Goal: Task Accomplishment & Management: Complete application form

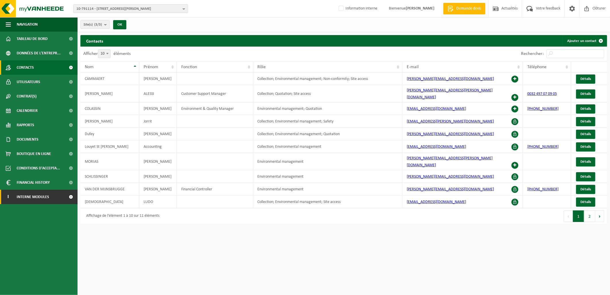
click at [34, 197] on span "Interne modules" at bounding box center [33, 197] width 32 height 14
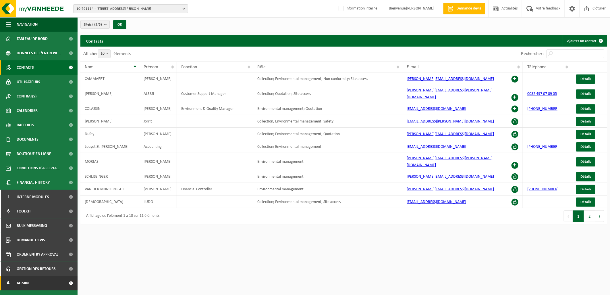
click at [36, 226] on link "A Admin" at bounding box center [39, 283] width 78 height 14
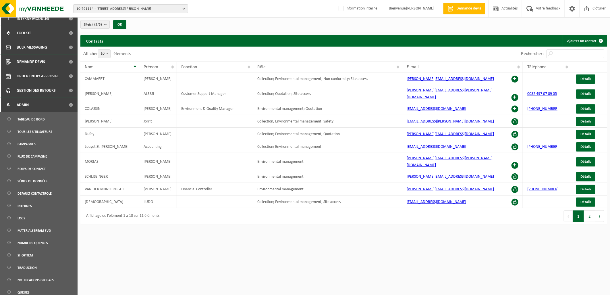
scroll to position [194, 0]
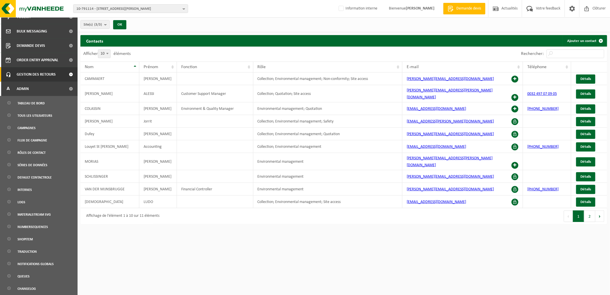
click at [45, 70] on span "Gestion des retours" at bounding box center [36, 74] width 39 height 14
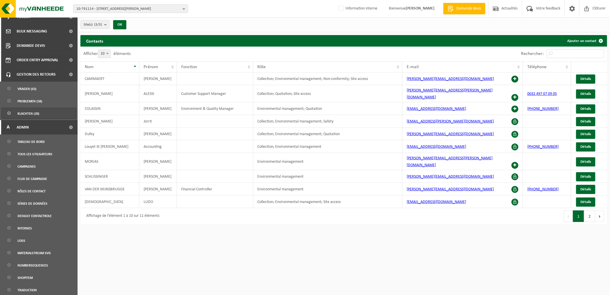
click at [34, 113] on span "Klachten (20)" at bounding box center [29, 113] width 22 height 11
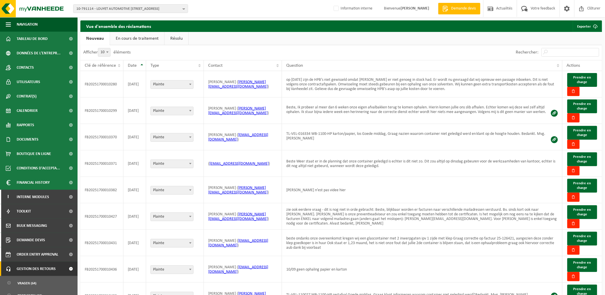
click at [141, 36] on link "En cours de traitement" at bounding box center [137, 38] width 54 height 13
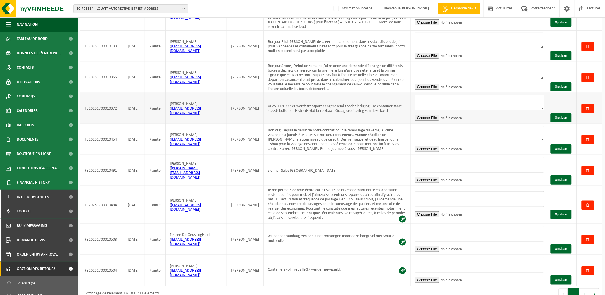
scroll to position [118, 0]
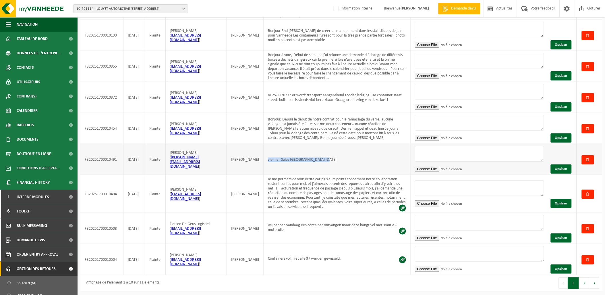
drag, startPoint x: 332, startPoint y: 158, endPoint x: 265, endPoint y: 160, distance: 66.6
click at [265, 160] on td "zie mail Sales Antwerpen 06/10/2025" at bounding box center [337, 159] width 147 height 31
drag, startPoint x: 265, startPoint y: 160, endPoint x: 317, endPoint y: 172, distance: 53.4
click at [317, 172] on td "zie mail Sales Antwerpen 06/10/2025" at bounding box center [337, 159] width 147 height 31
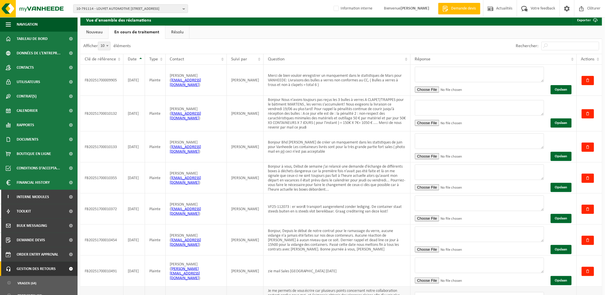
scroll to position [0, 0]
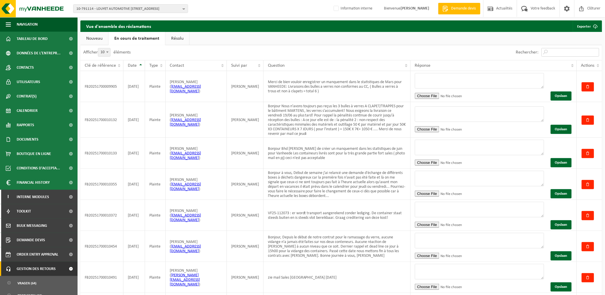
click at [552, 53] on input "Rechercher:" at bounding box center [571, 52] width 58 height 9
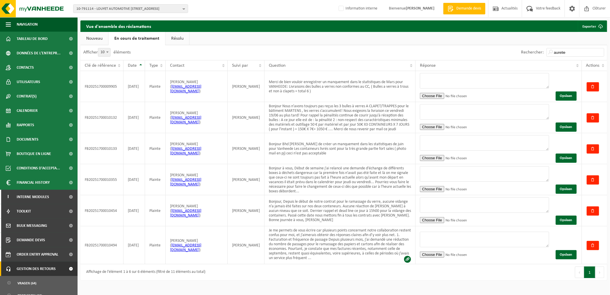
type input "aurelie"
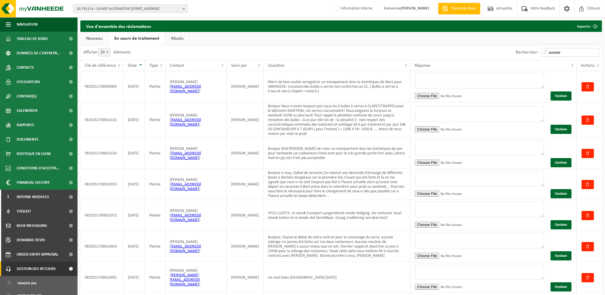
click at [570, 53] on input "aurelie" at bounding box center [571, 52] width 58 height 9
click at [551, 52] on input "aurelie" at bounding box center [571, 52] width 58 height 9
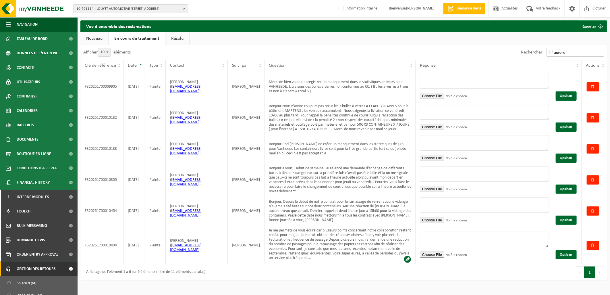
click at [579, 51] on input "aurelie" at bounding box center [575, 52] width 58 height 9
click at [600, 54] on input "aurelie" at bounding box center [575, 52] width 58 height 9
click at [601, 53] on input "aurelie" at bounding box center [575, 52] width 58 height 9
click at [600, 51] on input "aurelie" at bounding box center [575, 52] width 58 height 9
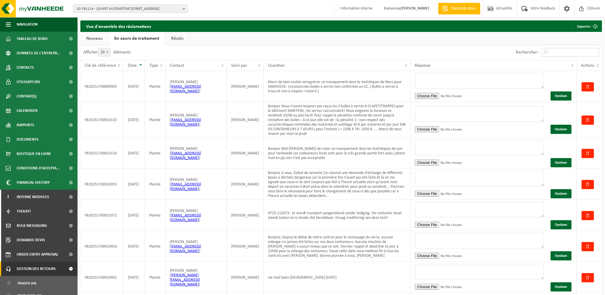
click at [561, 51] on input "Rechercher:" at bounding box center [571, 52] width 58 height 9
type input "aurelie"
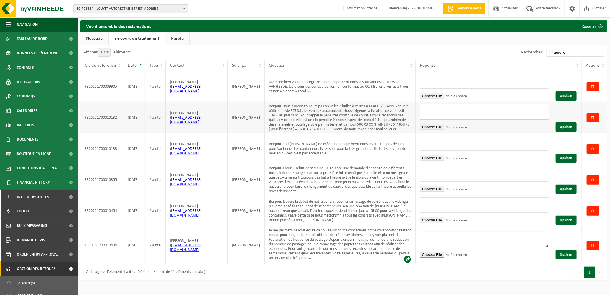
click at [442, 113] on textarea at bounding box center [484, 112] width 129 height 16
click at [440, 144] on textarea at bounding box center [484, 143] width 129 height 16
click at [440, 171] on textarea at bounding box center [484, 174] width 129 height 16
click at [122, 9] on span "10-791114 - LOUYET AUTOMOTIVE NORTH - 1600 SINT-PIETERS-LEEUW, BERGENSESTEENWEG…" at bounding box center [128, 9] width 104 height 9
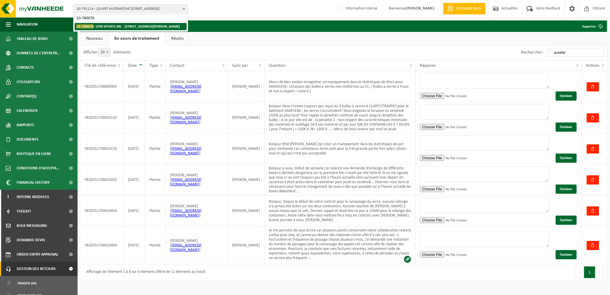
type input "10-780078"
click at [139, 26] on strong "10-780078 - GTM SPORTS SRL - 6211 MELLET, RUE LEON MERCIER 31" at bounding box center [127, 26] width 103 height 4
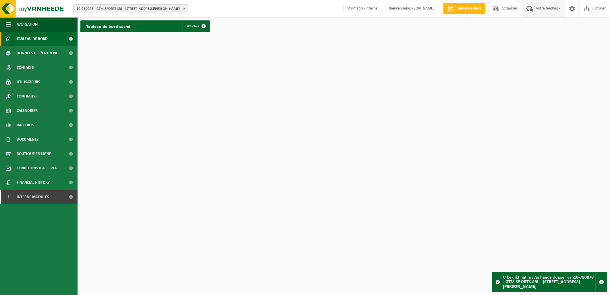
click at [543, 9] on span "Votre feedback" at bounding box center [547, 8] width 27 height 17
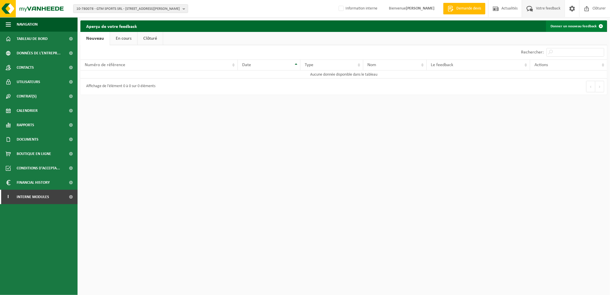
click at [579, 28] on link "Donner un nouveau feedback" at bounding box center [576, 25] width 61 height 11
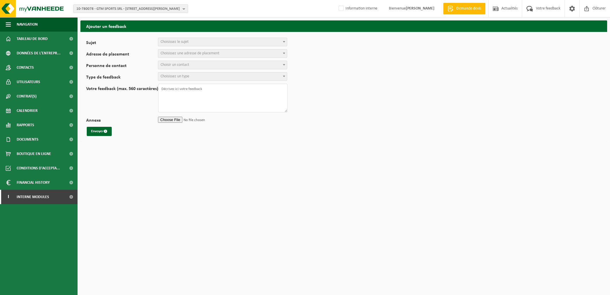
select select
click at [197, 42] on span "Choisissez le sujet" at bounding box center [222, 42] width 129 height 8
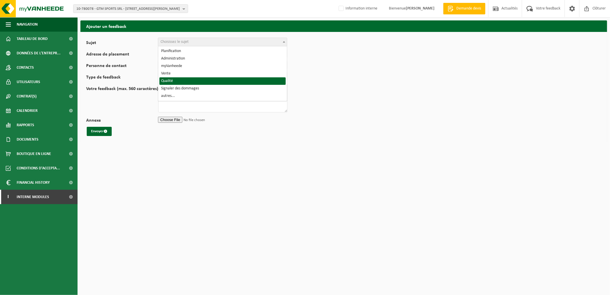
select select "25"
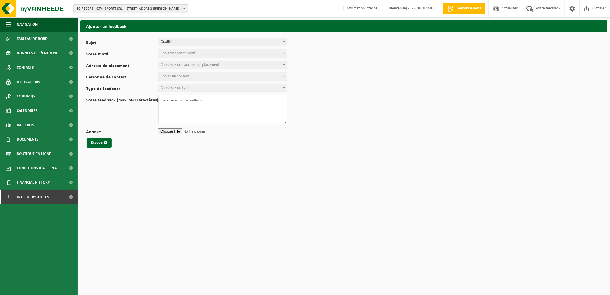
select select
click at [185, 52] on span "Choisissez votre motif" at bounding box center [178, 53] width 35 height 4
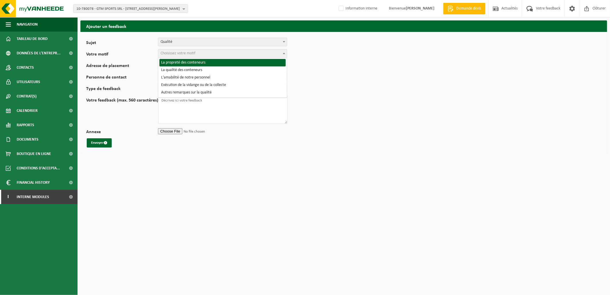
click at [185, 38] on span "Qualité" at bounding box center [222, 42] width 129 height 8
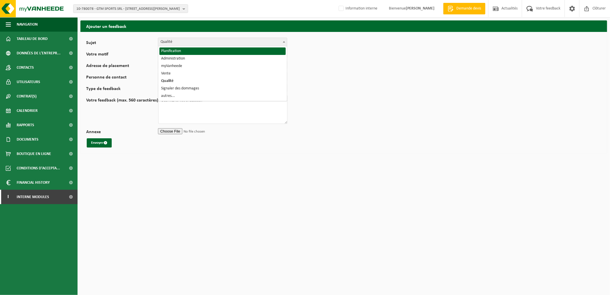
select select "1"
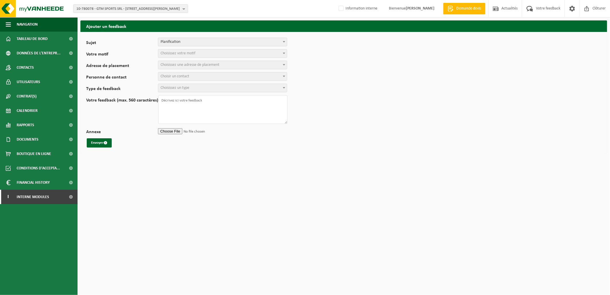
click at [199, 53] on span "Choisissez votre motif" at bounding box center [222, 53] width 129 height 8
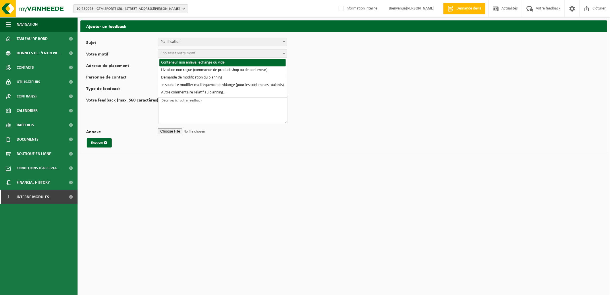
select select "2"
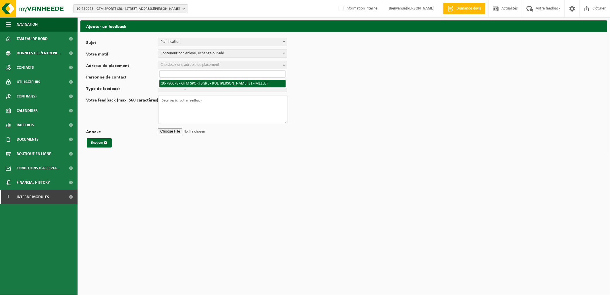
click at [194, 65] on span "Choisissez une adresse de placement" at bounding box center [190, 65] width 59 height 4
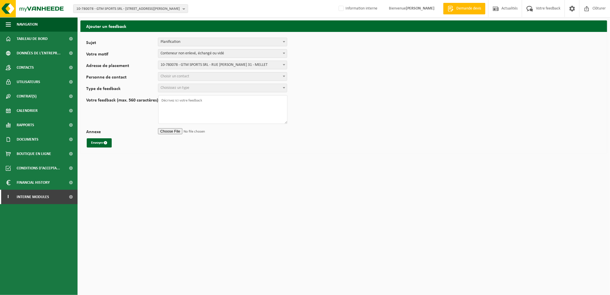
select select "25621"
click at [198, 74] on span "Choisir un contact" at bounding box center [222, 76] width 129 height 8
click at [197, 84] on input "search" at bounding box center [222, 85] width 126 height 7
select select "19726"
click at [195, 89] on span "Choisissez un type" at bounding box center [222, 88] width 129 height 8
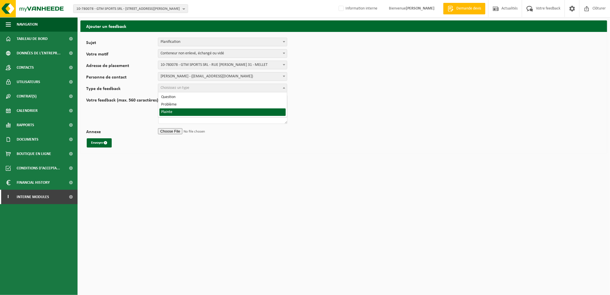
select select "COM"
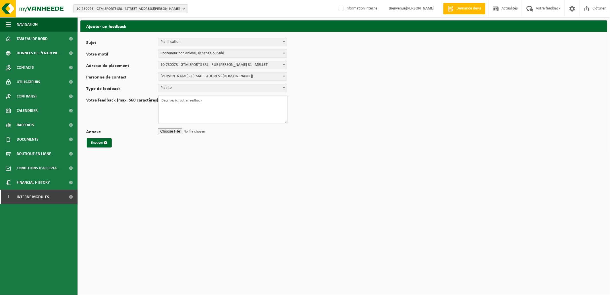
click at [187, 100] on textarea "Votre feedback (max. 560 caractères)" at bounding box center [222, 109] width 129 height 29
type textarea "Bonjour, un probleme"
drag, startPoint x: 182, startPoint y: 105, endPoint x: 158, endPoint y: 98, distance: 24.5
click at [158, 98] on textarea "Bonjour, un probleme" at bounding box center [222, 109] width 129 height 29
paste textarea "Bonjour, Je vous informe qu’un client nous a signalé une attente prolongée conc…"
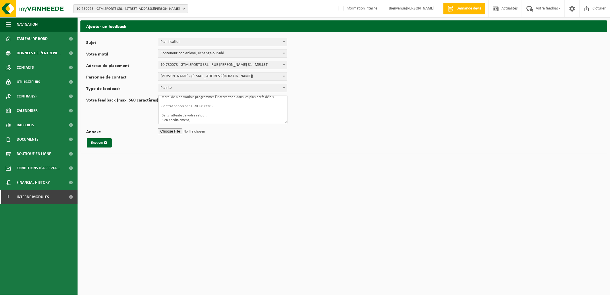
scroll to position [27, 0]
type textarea "Bonjour, Je vous informe qu’un client nous a signalé une attente prolongée conc…"
click at [96, 142] on button "Envoyer" at bounding box center [99, 142] width 25 height 9
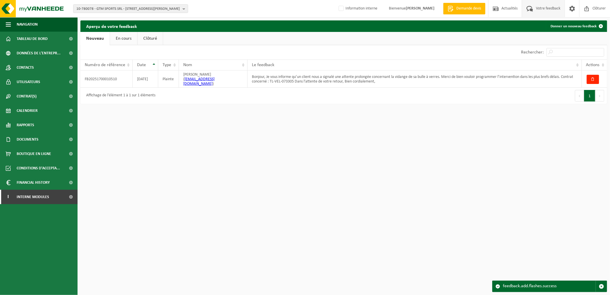
click at [271, 177] on html "10-780078 - GTM SPORTS SRL - 6211 MELLET, RUE LEON MERCIER 31 10-780078 - GTM S…" at bounding box center [305, 147] width 610 height 295
click at [82, 7] on span "10-780078 - GTM SPORTS SRL - 6211 MELLET, RUE LEON MERCIER 31" at bounding box center [128, 9] width 104 height 9
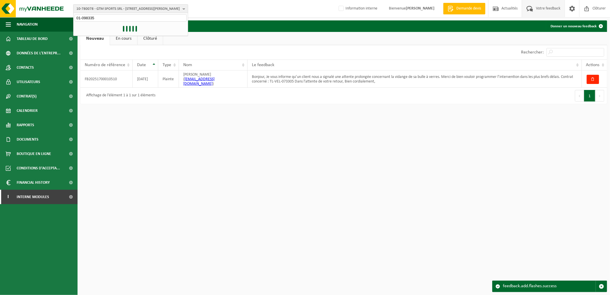
type input "01-098335"
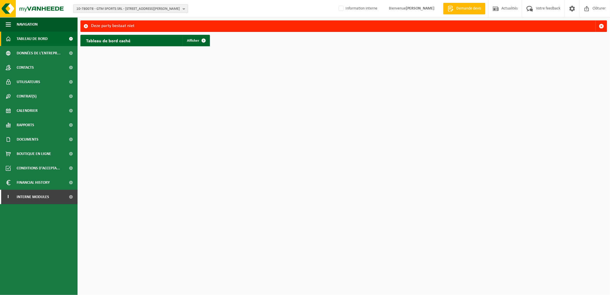
click at [121, 8] on span "10-780078 - GTM SPORTS SRL - [STREET_ADDRESS][PERSON_NAME]" at bounding box center [128, 9] width 104 height 9
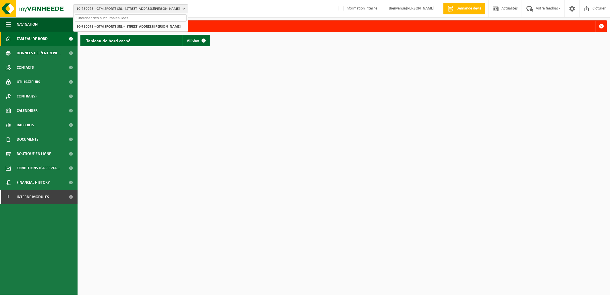
click at [113, 18] on input "text" at bounding box center [131, 17] width 112 height 7
click at [300, 145] on html "10-780078 - GTM SPORTS SRL - [GEOGRAPHIC_DATA][PERSON_NAME] 31 01-098335 10-780…" at bounding box center [305, 147] width 610 height 295
drag, startPoint x: 103, startPoint y: 16, endPoint x: 62, endPoint y: 19, distance: 40.5
click at [69, 20] on div "10-780078 - GTM SPORTS SRL - [GEOGRAPHIC_DATA][PERSON_NAME] 31 01-098335 10-780…" at bounding box center [305, 24] width 610 height 49
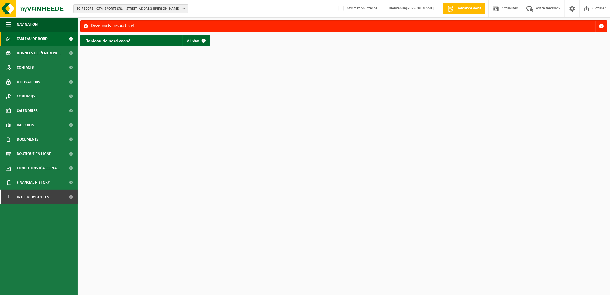
click at [85, 10] on span "10-780078 - GTM SPORTS SRL - [STREET_ADDRESS][PERSON_NAME]" at bounding box center [128, 9] width 104 height 9
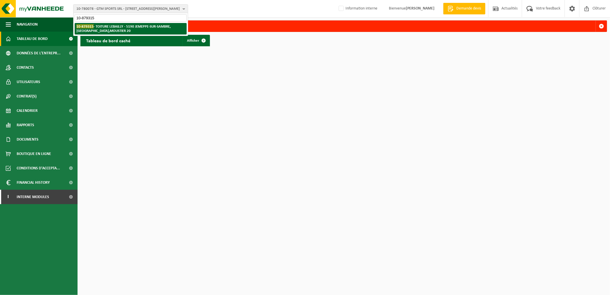
type input "10-879315"
click at [138, 29] on li "10-879315 - TOITURE LEBAILLY - 5190 JEMEPPE-SUR-SAMBRE, [GEOGRAPHIC_DATA],MOUST…" at bounding box center [131, 28] width 112 height 11
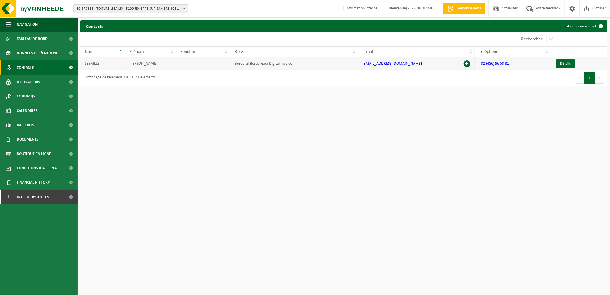
click at [466, 64] on span at bounding box center [466, 63] width 7 height 7
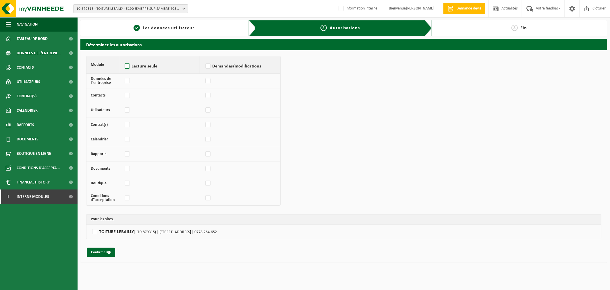
click at [129, 67] on label "Lecture seule" at bounding box center [159, 66] width 72 height 9
click at [123, 59] on input "Lecture seule" at bounding box center [123, 59] width 0 height 0
checkbox input "true"
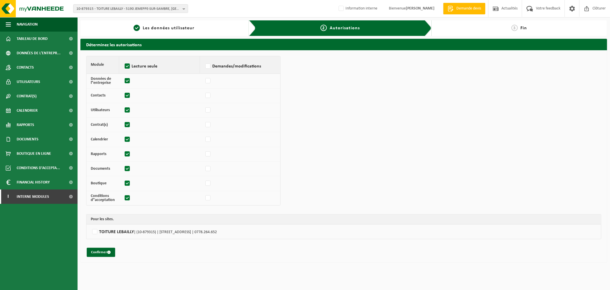
checkbox input "true"
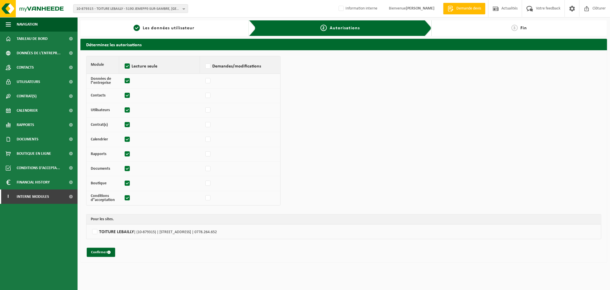
checkbox input "true"
click at [210, 67] on label "Demandes/modifications" at bounding box center [240, 66] width 72 height 9
click at [204, 59] on input "Demandes/modifications" at bounding box center [204, 59] width 0 height 0
checkbox input "true"
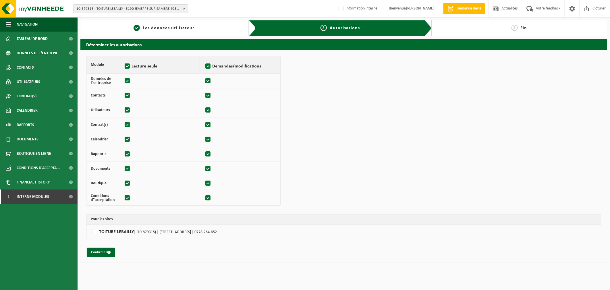
checkbox input "true"
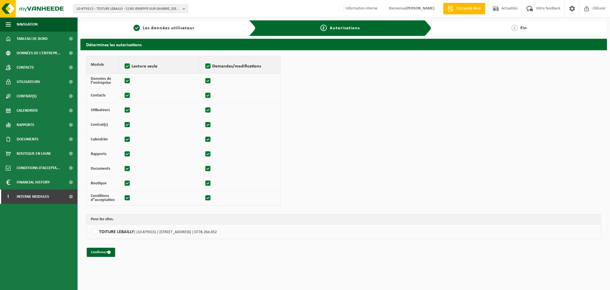
checkbox input "true"
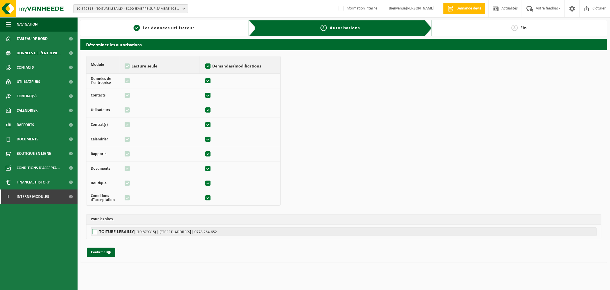
click at [95, 232] on label"] "TOITURE LEBAILLY | (10-879315) | RUE DE LA FABRIQUE,MOUSTIER 20, 5190 JEMEPPE-S…" at bounding box center [344, 231] width 506 height 9
click at [95, 232] on input "TOITURE LEBAILLY | (10-879315) | RUE DE LA FABRIQUE,MOUSTIER 20, 5190 JEMEPPE-S…" at bounding box center [396, 231] width 610 height 9
checkbox input "true"
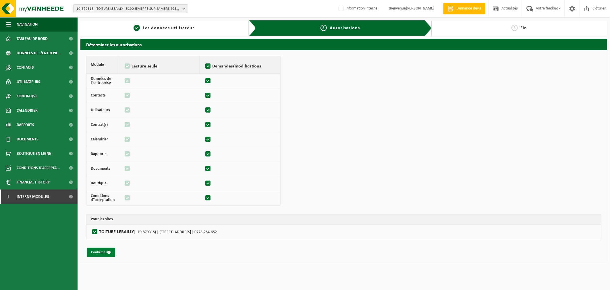
click at [103, 254] on button "Confirmer" at bounding box center [101, 252] width 28 height 9
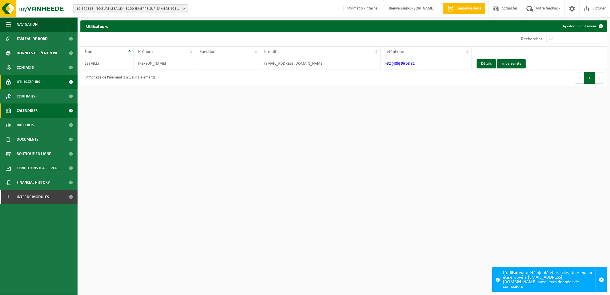
click at [40, 111] on link "Calendrier" at bounding box center [39, 110] width 78 height 14
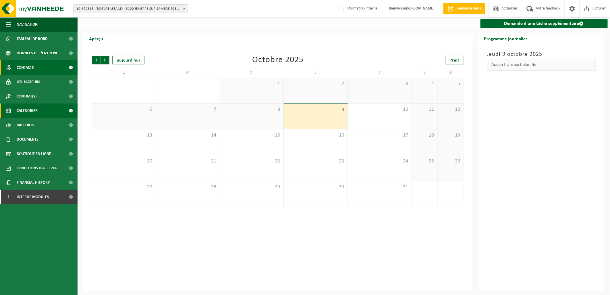
click at [29, 70] on span "Contacts" at bounding box center [25, 67] width 17 height 14
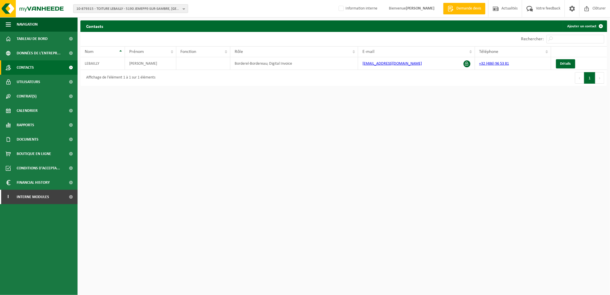
click at [98, 9] on span "10-879315 - TOITURE LEBAILLY - 5190 JEMEPPE-SUR-SAMBRE, RUE DE LA FABRIQUE,MOUS…" at bounding box center [128, 9] width 104 height 9
type input "10-788088"
click at [116, 25] on strong "10-788088 - CARVEEN - 1702 GROOT-BIJGAARDEN, PETRUS BAYENS 70" at bounding box center [128, 28] width 105 height 9
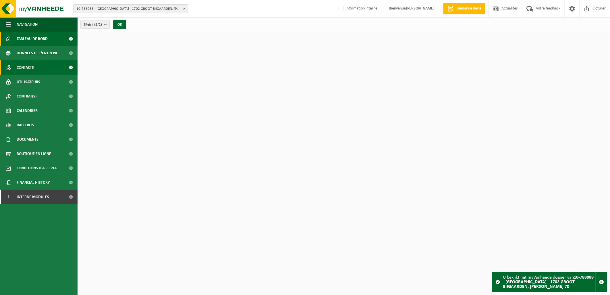
click at [39, 72] on link "Contacts" at bounding box center [39, 67] width 78 height 14
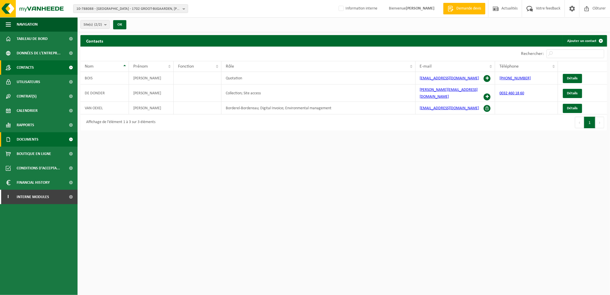
click at [31, 137] on span "Documents" at bounding box center [28, 139] width 22 height 14
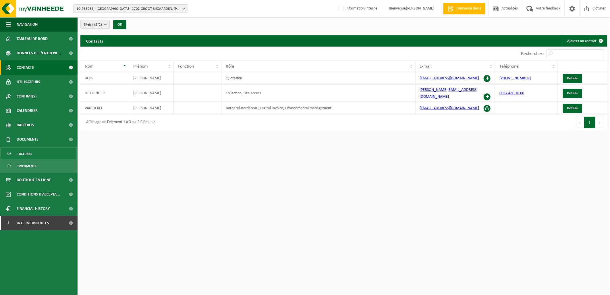
click at [30, 157] on span "Factures" at bounding box center [25, 153] width 15 height 11
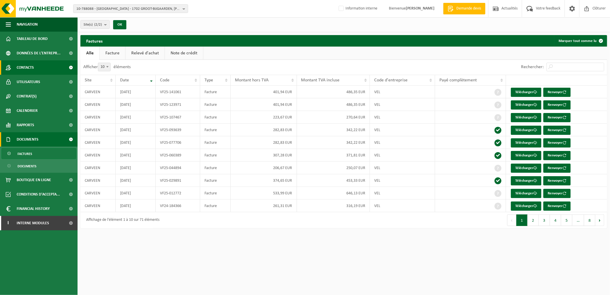
click at [49, 73] on link "Contacts" at bounding box center [39, 67] width 78 height 14
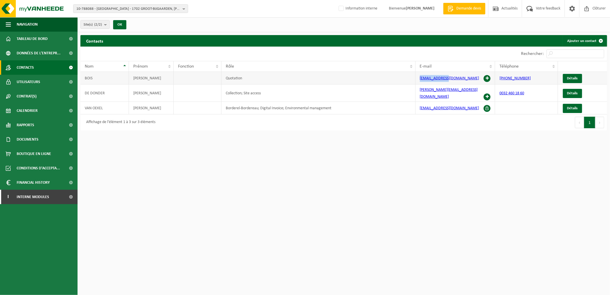
drag, startPoint x: 451, startPoint y: 80, endPoint x: 418, endPoint y: 81, distance: 32.8
click at [418, 81] on td "mdb@carveen.be" at bounding box center [455, 78] width 80 height 13
drag, startPoint x: 453, startPoint y: 107, endPoint x: 413, endPoint y: 108, distance: 39.9
click at [413, 108] on tr "VAN OEKEL DAPHNÉ Borderel-Bordereau; Digital Invoice; Environmental management …" at bounding box center [343, 108] width 527 height 13
copy tr "[EMAIL_ADDRESS][DOMAIN_NAME]"
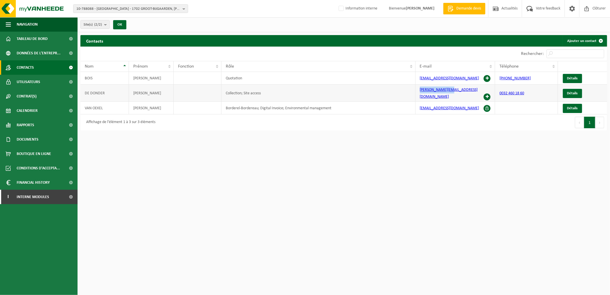
drag, startPoint x: 457, startPoint y: 93, endPoint x: 417, endPoint y: 95, distance: 40.0
click at [417, 95] on td "anita@carveen.be" at bounding box center [455, 92] width 80 height 17
copy link "anita@carveen.be"
drag, startPoint x: 459, startPoint y: 78, endPoint x: 416, endPoint y: 76, distance: 42.9
click at [416, 76] on td "mdb@carveen.be" at bounding box center [455, 78] width 80 height 13
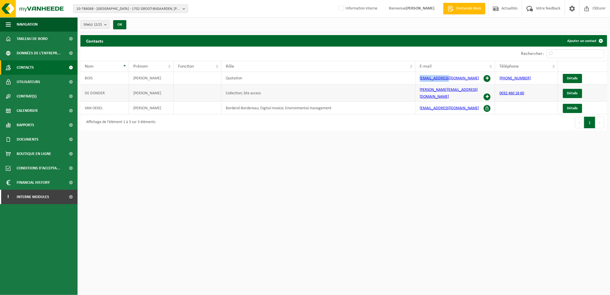
copy link "mdb@carveen.be"
click at [35, 86] on span "Utilisateurs" at bounding box center [29, 82] width 24 height 14
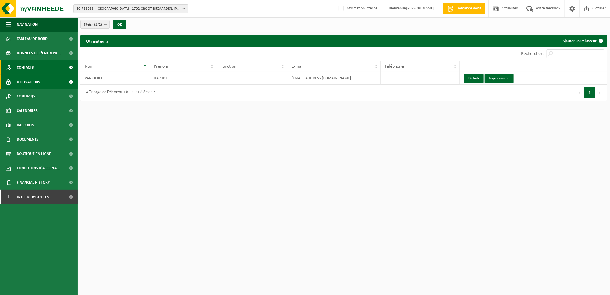
click at [44, 69] on link "Contacts" at bounding box center [39, 67] width 78 height 14
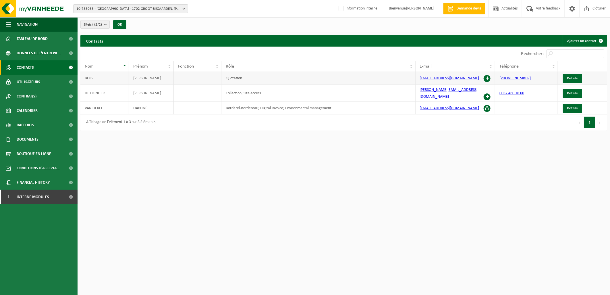
click at [487, 78] on span at bounding box center [487, 78] width 7 height 7
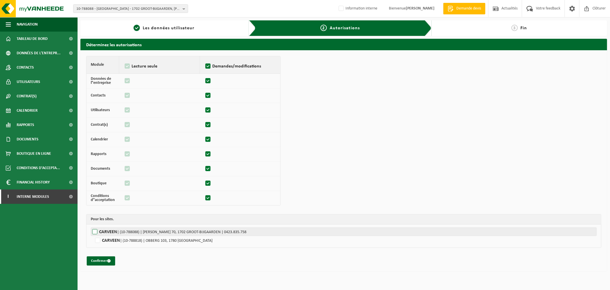
click at [95, 229] on label"] "CARVEEN | (10-788088) | PETRUS BAYENS 70, 1702 GROOT-BIJGAARDEN | 0423.835.758" at bounding box center [344, 231] width 506 height 9
click at [95, 229] on input "CARVEEN | (10-788088) | PETRUS BAYENS 70, 1702 GROOT-BIJGAARDEN | 0423.835.758" at bounding box center [396, 231] width 610 height 9
checkbox input "true"
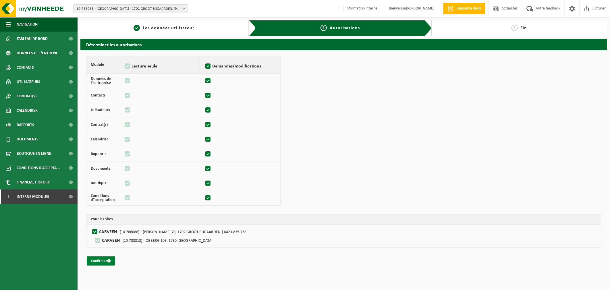
click at [101, 264] on button "Confirmer" at bounding box center [101, 260] width 28 height 9
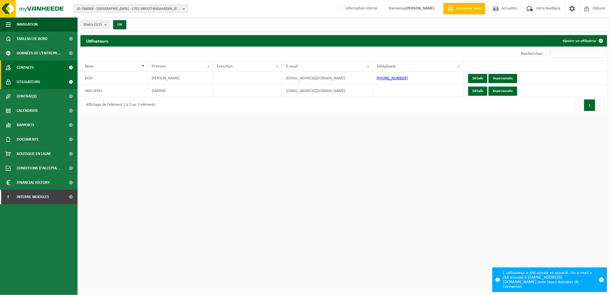
click at [36, 70] on link "Contacts" at bounding box center [39, 67] width 78 height 14
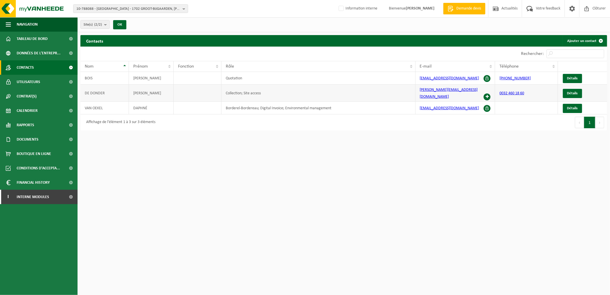
click at [487, 93] on span at bounding box center [487, 96] width 7 height 7
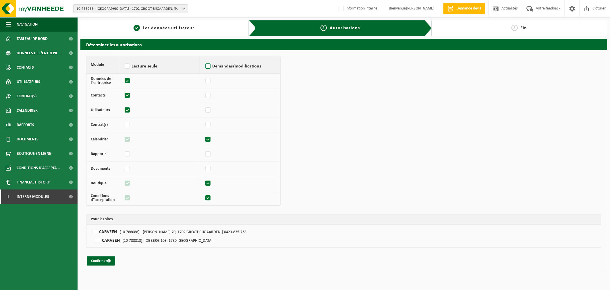
click at [208, 68] on label "Demandes/modifications" at bounding box center [240, 66] width 72 height 9
click at [204, 59] on input "Demandes/modifications" at bounding box center [204, 59] width 0 height 0
checkbox input "true"
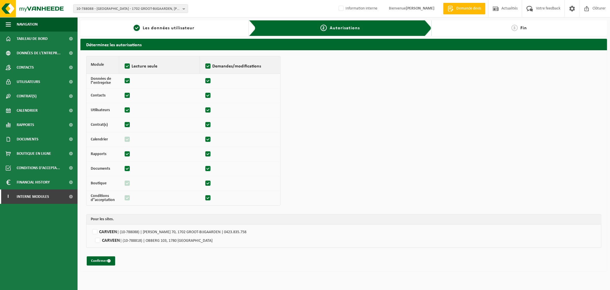
checkbox input "true"
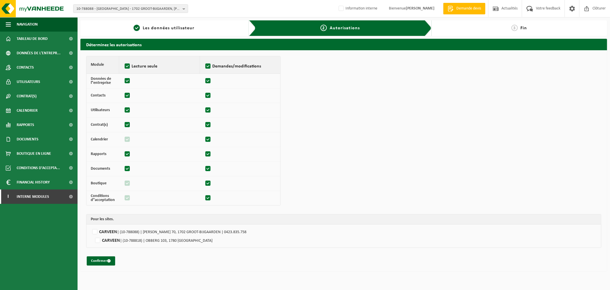
checkbox input "true"
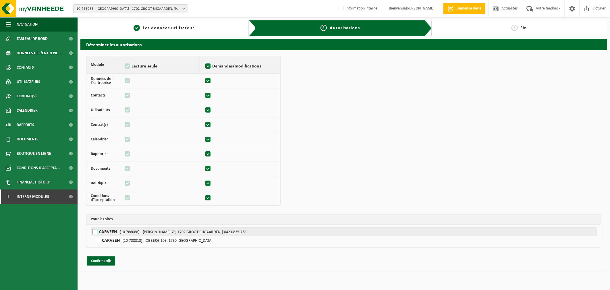
click at [94, 232] on label"] "CARVEEN | (10-788088) | PETRUS BAYENS 70, 1702 GROOT-BIJGAARDEN | 0423.835.758" at bounding box center [344, 231] width 506 height 9
click at [94, 232] on input "CARVEEN | (10-788088) | PETRUS BAYENS 70, 1702 GROOT-BIJGAARDEN | 0423.835.758" at bounding box center [396, 231] width 610 height 9
checkbox input "true"
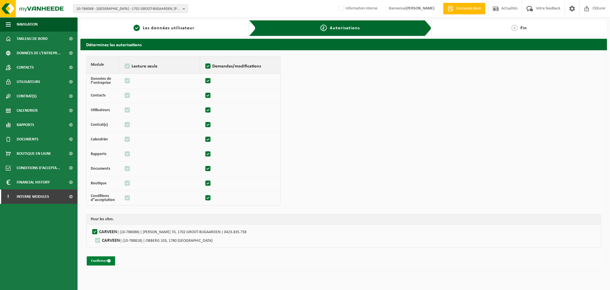
click at [96, 260] on button "Confirmer" at bounding box center [101, 260] width 28 height 9
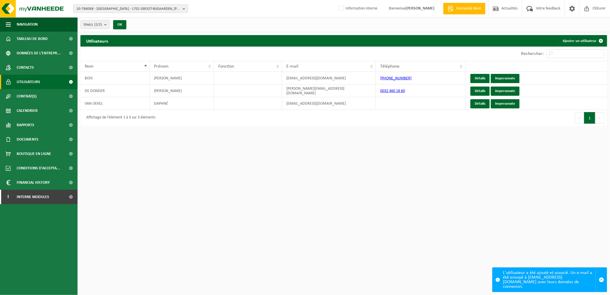
click at [105, 5] on span "10-788088 - [GEOGRAPHIC_DATA] - 1702 GROOT-BIJGAARDEN, [PERSON_NAME] 70" at bounding box center [128, 9] width 104 height 9
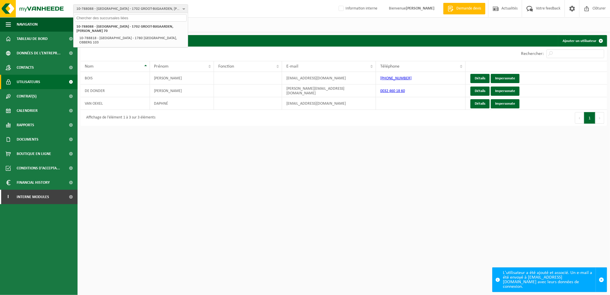
click at [107, 15] on input "text" at bounding box center [131, 17] width 112 height 7
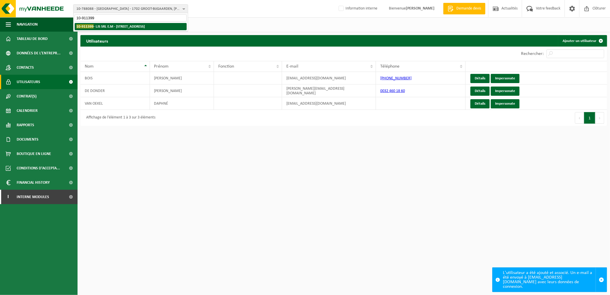
type input "10-911399"
click at [142, 26] on strong "10-911399 - LJS SRL E.M - 7540 KAIN, RUE DU MONT SAINT-AUBERT 2 B" at bounding box center [110, 26] width 68 height 4
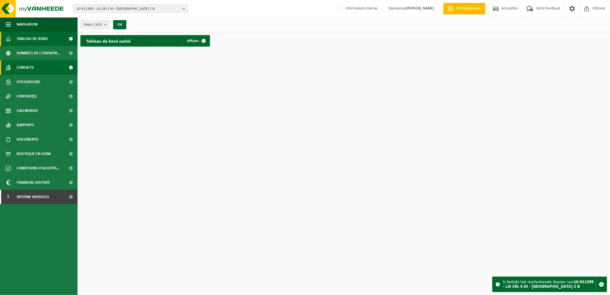
click at [55, 69] on link "Contacts" at bounding box center [39, 67] width 78 height 14
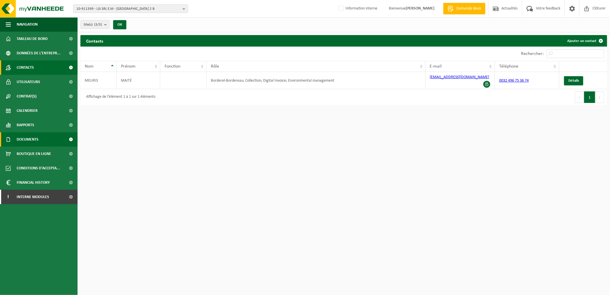
click at [32, 138] on span "Documents" at bounding box center [28, 139] width 22 height 14
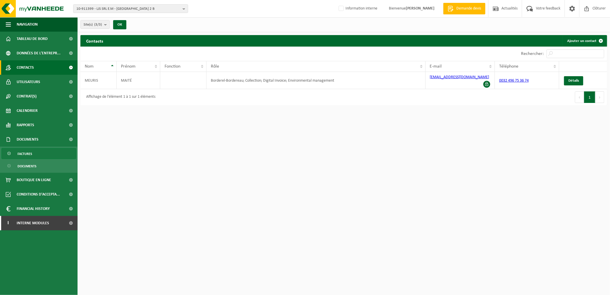
click at [37, 153] on link "Factures" at bounding box center [38, 153] width 75 height 11
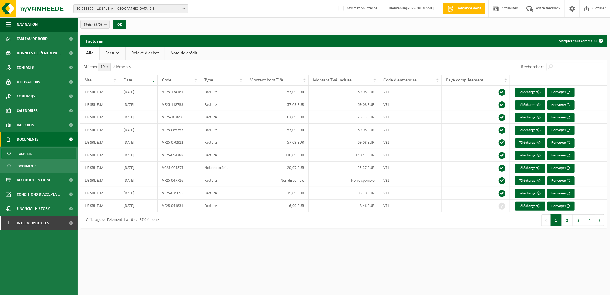
click at [117, 6] on span "10-911399 - LJS SRL E.M - 7540 KAIN, RUE DU MONT SAINT-AUBERT 2 B" at bounding box center [128, 9] width 104 height 9
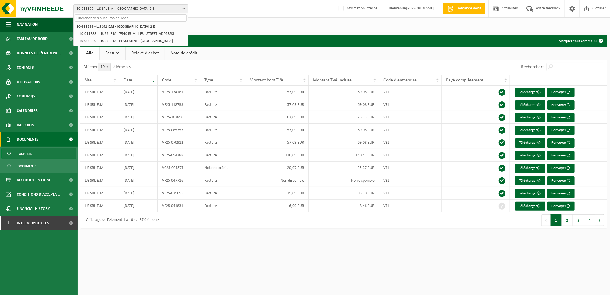
click at [220, 30] on div "Site(s) (3/3) Tout sélectionner Tout désélectionner LJS SRL E.M - KAIN LJS SRL …" at bounding box center [344, 24] width 532 height 15
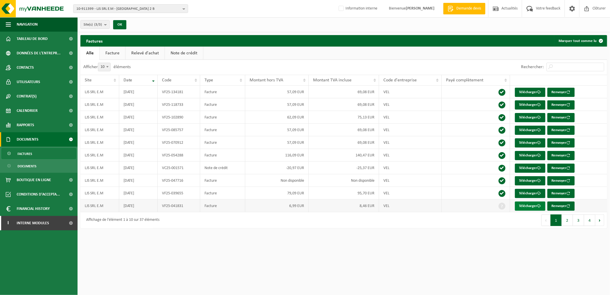
click at [529, 206] on link "Télécharger" at bounding box center [530, 205] width 30 height 9
click at [102, 6] on span "10-911399 - LJS SRL E.M - 7540 KAIN, RUE DU MONT SAINT-AUBERT 2 B" at bounding box center [128, 9] width 104 height 9
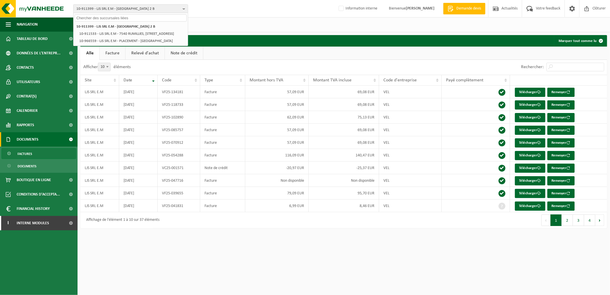
click at [108, 19] on input "text" at bounding box center [131, 17] width 112 height 7
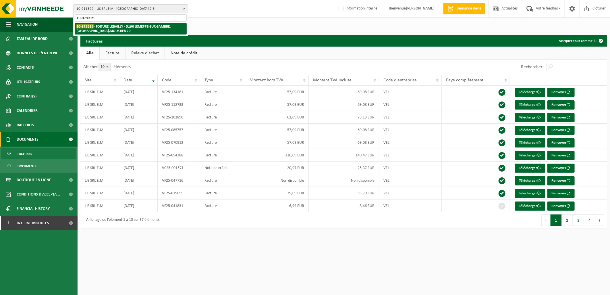
type input "10-879315"
click at [117, 33] on li "10-879315 - TOITURE LEBAILLY - 5190 JEMEPPE-SUR-SAMBRE, RUE DE LA FABRIQUE,MOUS…" at bounding box center [131, 28] width 112 height 11
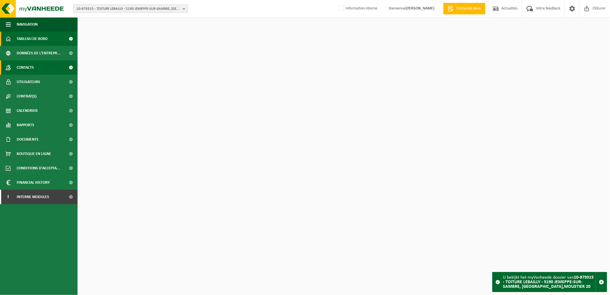
click at [48, 64] on link "Contacts" at bounding box center [39, 67] width 78 height 14
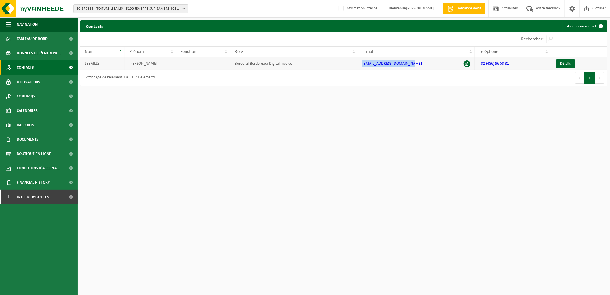
drag, startPoint x: 410, startPoint y: 65, endPoint x: 358, endPoint y: 66, distance: 51.7
click at [358, 66] on td "toiturelebailly@gmail.com" at bounding box center [416, 63] width 117 height 13
copy link "toiturelebailly@gmail.com"
drag, startPoint x: 251, startPoint y: 127, endPoint x: 248, endPoint y: 119, distance: 8.5
click at [251, 127] on html "10-879315 - TOITURE LEBAILLY - 5190 JEMEPPE-SUR-SAMBRE, RUE DE LA FABRIQUE,MOUS…" at bounding box center [305, 147] width 610 height 295
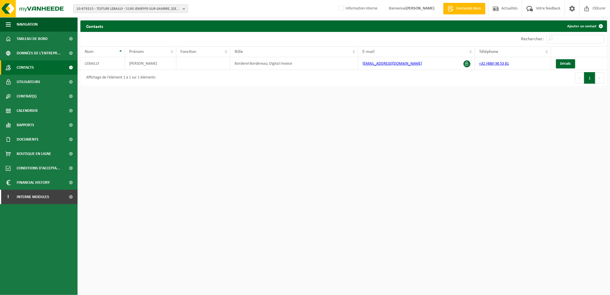
click at [115, 9] on span "10-879315 - TOITURE LEBAILLY - 5190 JEMEPPE-SUR-SAMBRE, RUE DE LA FABRIQUE,MOUS…" at bounding box center [128, 9] width 104 height 9
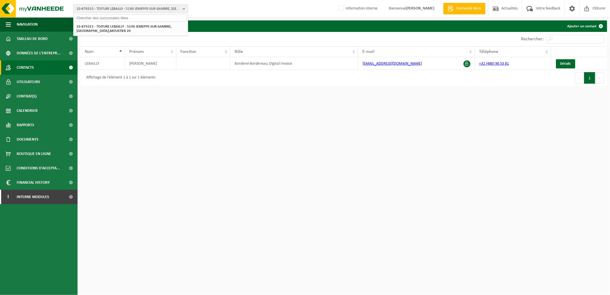
click at [110, 17] on input "text" at bounding box center [131, 17] width 112 height 7
type input "10-910727"
click at [117, 28] on strong "10-910727 - BRUYERE SA - 6041 GOSSELIES, RUE FRANÇOIS LÉON BRUYERRE 34" at bounding box center [124, 28] width 96 height 9
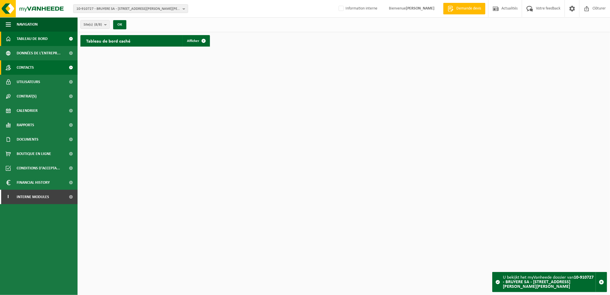
click at [51, 68] on link "Contacts" at bounding box center [39, 67] width 78 height 14
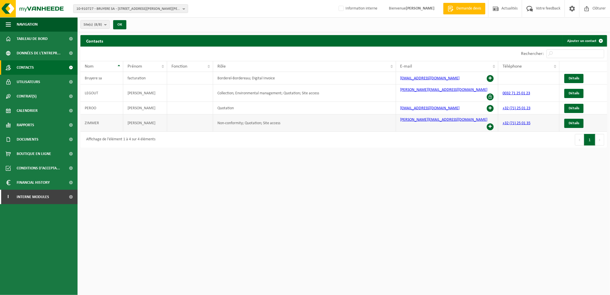
click at [491, 123] on span at bounding box center [490, 126] width 7 height 7
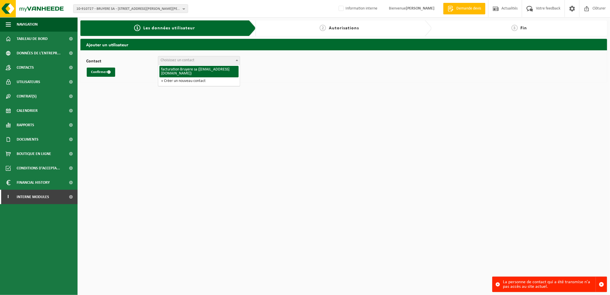
click at [178, 58] on span "Choisissez un contact" at bounding box center [178, 60] width 34 height 4
select select "91889"
click at [101, 71] on button "Confirmer" at bounding box center [101, 71] width 28 height 9
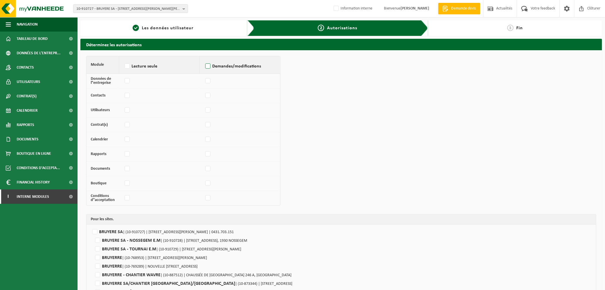
click at [205, 66] on label "Demandes/modifications" at bounding box center [240, 66] width 72 height 9
click at [204, 59] on input "Demandes/modifications" at bounding box center [204, 59] width 0 height 0
checkbox input "true"
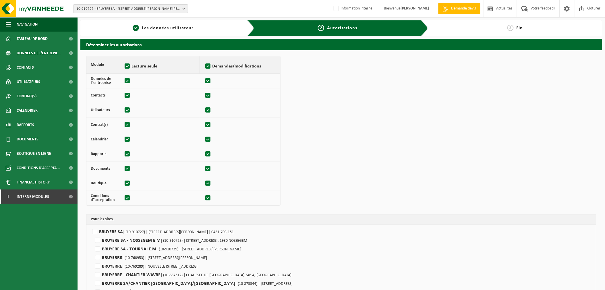
checkbox input "true"
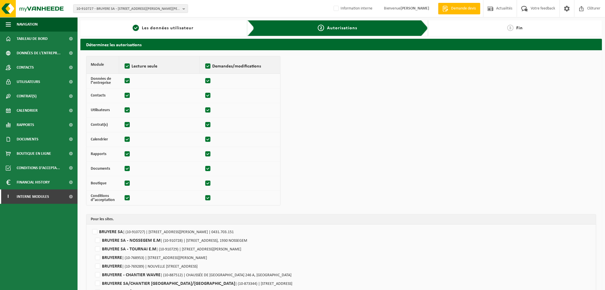
checkbox input "true"
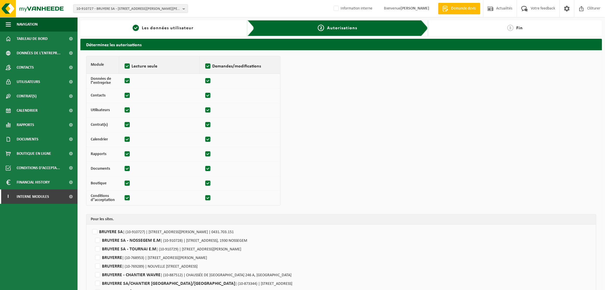
checkbox input "true"
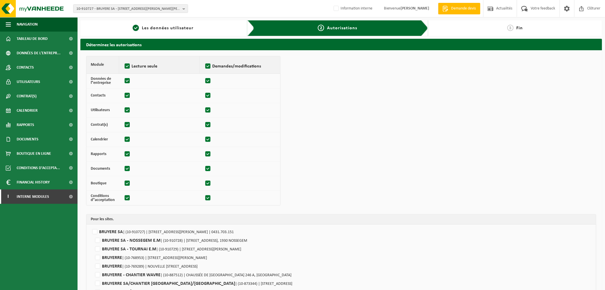
checkbox input "true"
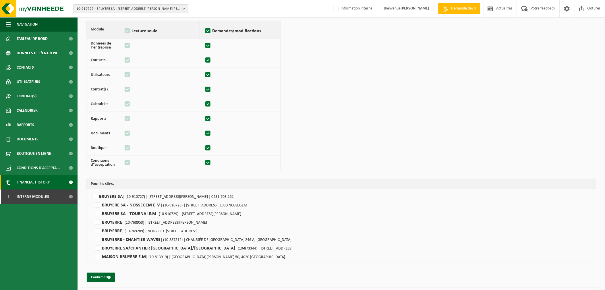
scroll to position [36, 0]
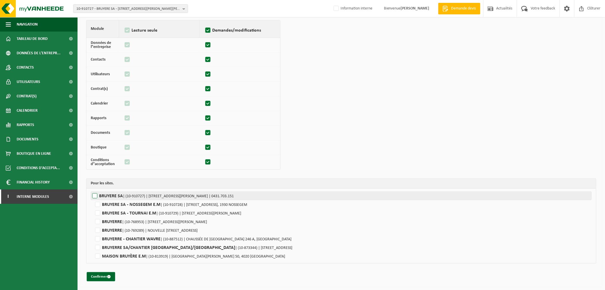
click at [94, 194] on label"] "BRUYERE SA | (10-910727) | RUE FRANÇOIS LÉON BRUYERRE 34, 6041 GOSSELIES | 0431…" at bounding box center [341, 196] width 501 height 9
click at [94, 194] on input "BRUYERE SA | (10-910727) | RUE FRANÇOIS LÉON BRUYERRE 34, 6041 GOSSELIES | 0431…" at bounding box center [393, 196] width 605 height 9
checkbox input "true"
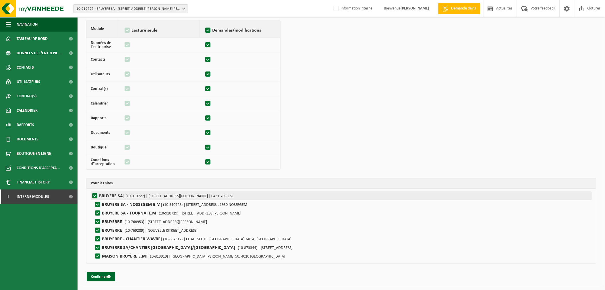
checkbox input "true"
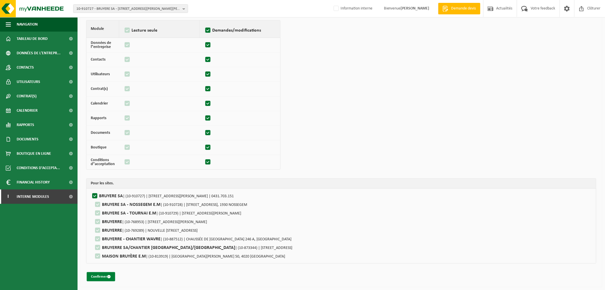
click at [99, 277] on button "Confirmer" at bounding box center [101, 276] width 28 height 9
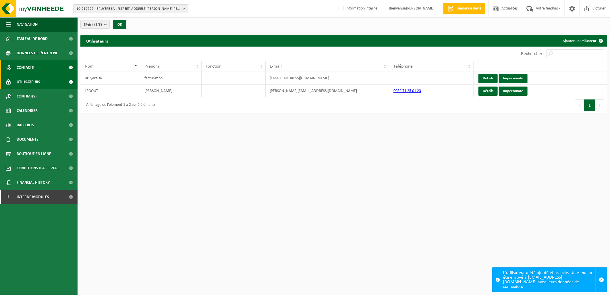
click at [37, 65] on link "Contacts" at bounding box center [39, 67] width 78 height 14
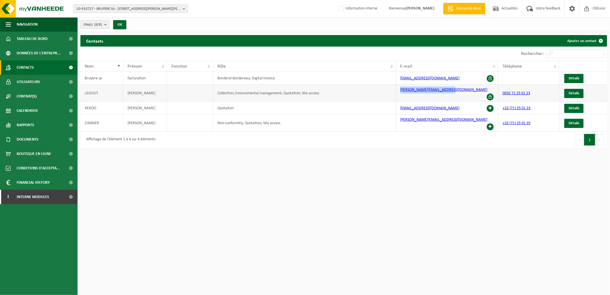
drag, startPoint x: 448, startPoint y: 92, endPoint x: 397, endPoint y: 94, distance: 50.5
click at [397, 94] on td "[PERSON_NAME][EMAIL_ADDRESS][DOMAIN_NAME]" at bounding box center [447, 92] width 102 height 17
click at [105, 11] on span "10-910727 - BRUYERE SA - 6041 GOSSELIES, RUE FRANÇOIS LÉON BRUYERRE 34" at bounding box center [128, 9] width 104 height 9
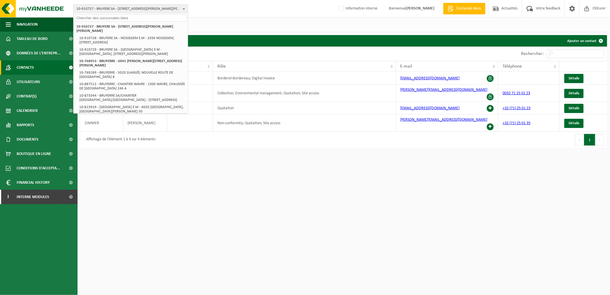
drag, startPoint x: 175, startPoint y: 211, endPoint x: 169, endPoint y: 200, distance: 12.3
click at [175, 211] on html "10-910727 - BRUYERE SA - 6041 GOSSELIES, RUE FRANÇOIS LÉON BRUYERRE 34 10-91072…" at bounding box center [305, 147] width 610 height 295
click at [173, 167] on html "10-910727 - BRUYERE SA - 6041 GOSSELIES, RUE FRANÇOIS LÉON BRUYERRE 34 10-91072…" at bounding box center [305, 147] width 610 height 295
click at [146, 14] on input "text" at bounding box center [131, 17] width 112 height 7
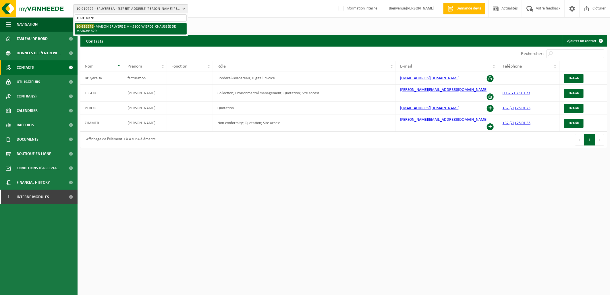
type input "10-816376"
click at [161, 28] on li "10-816376 - MAISON BRUYÈRE E.M - 5100 WIERDE, CHAUSSÉE DE MARCHE 829" at bounding box center [131, 28] width 112 height 11
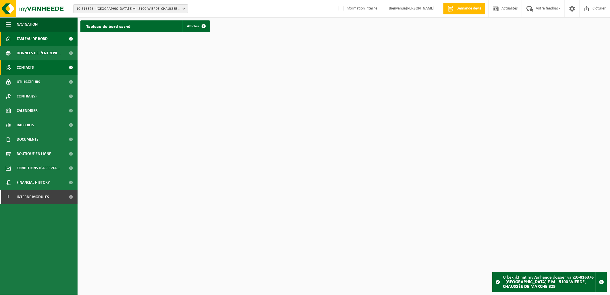
click at [32, 67] on span "Contacts" at bounding box center [25, 67] width 17 height 14
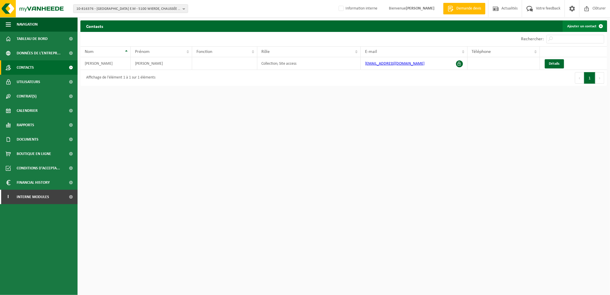
click at [573, 24] on link "Ajouter un contact" at bounding box center [584, 25] width 44 height 11
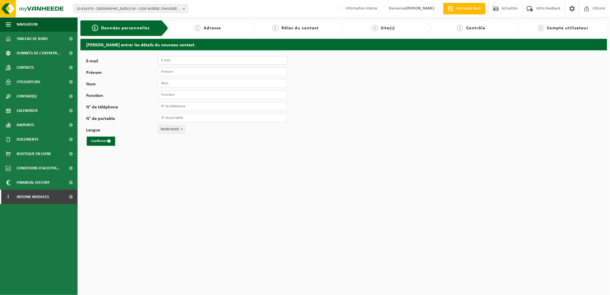
click at [172, 62] on input "E-mail" at bounding box center [222, 60] width 129 height 9
paste input "[PERSON_NAME][EMAIL_ADDRESS][DOMAIN_NAME]"
type input "[PERSON_NAME][EMAIL_ADDRESS][DOMAIN_NAME]"
click at [167, 74] on input "Prénom" at bounding box center [222, 71] width 129 height 9
type input "[PERSON_NAME]"
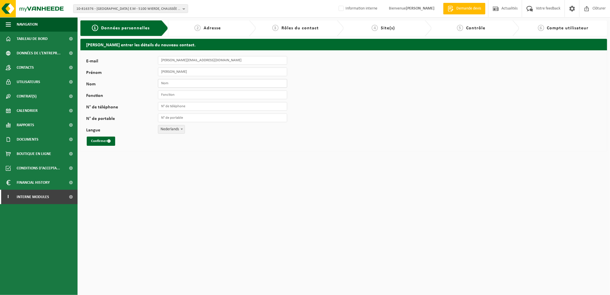
click at [167, 83] on input "Nom" at bounding box center [222, 83] width 129 height 9
type input "Legout"
click at [185, 97] on input "Fonction" at bounding box center [222, 94] width 129 height 9
type input "Responsable"
click at [172, 127] on span "Nederlands" at bounding box center [171, 129] width 26 height 8
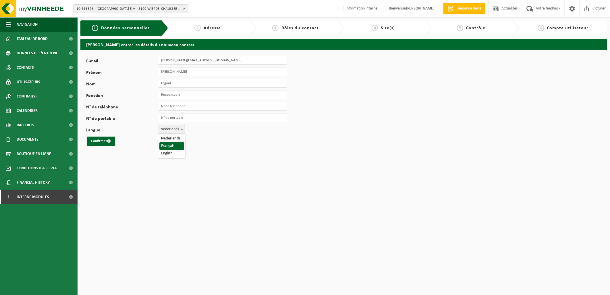
select select "1"
click at [111, 139] on button "Confirmer" at bounding box center [101, 140] width 28 height 9
click at [131, 27] on span "Données personnelles" at bounding box center [125, 28] width 49 height 5
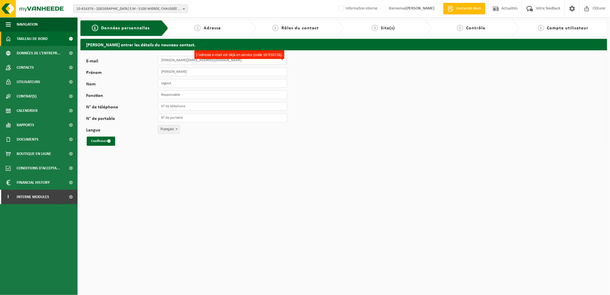
click at [50, 39] on link "Tableau de bord" at bounding box center [39, 39] width 78 height 14
